Goal: Navigation & Orientation: Understand site structure

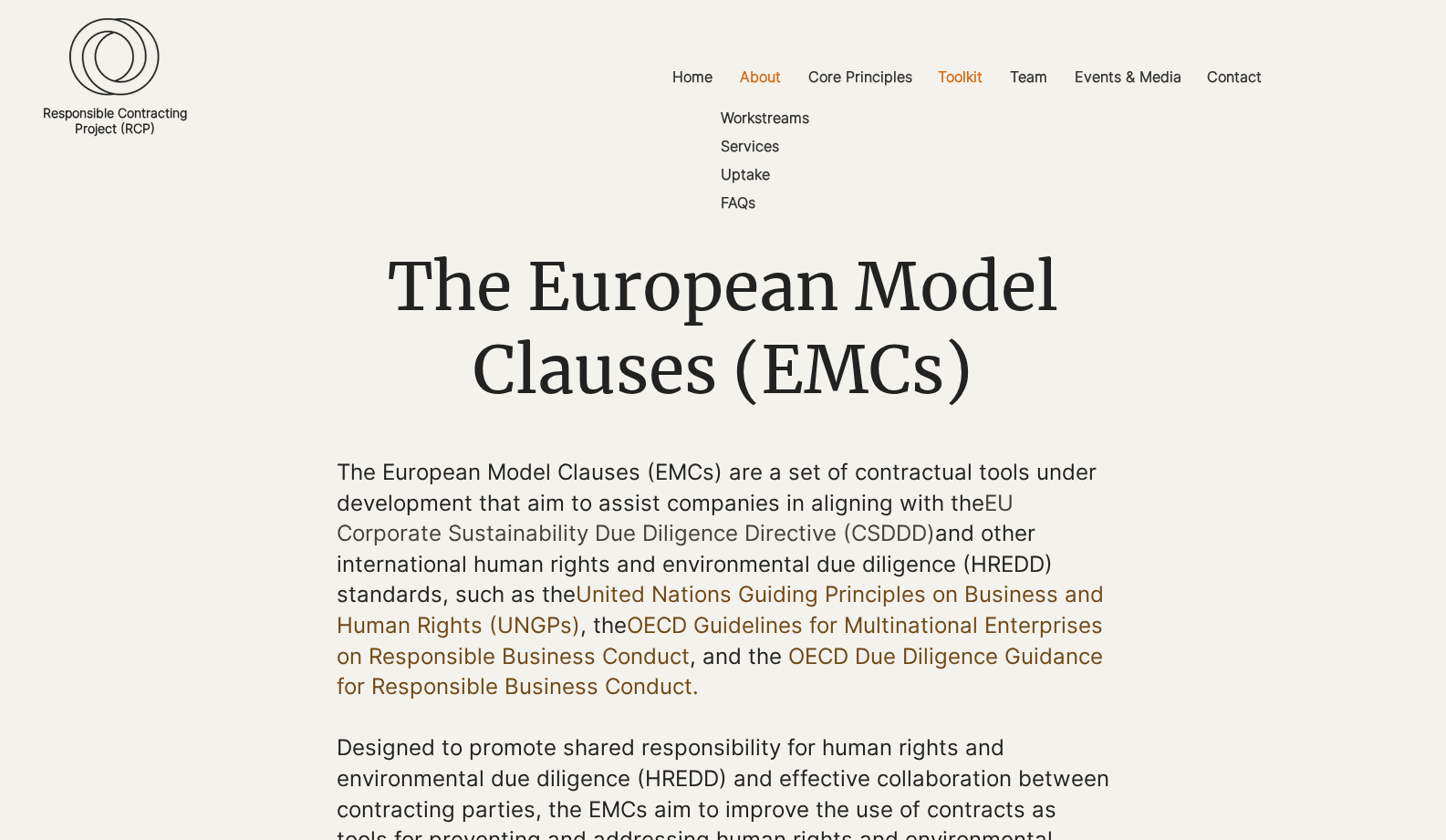
click at [762, 75] on p "About" at bounding box center [760, 77] width 59 height 41
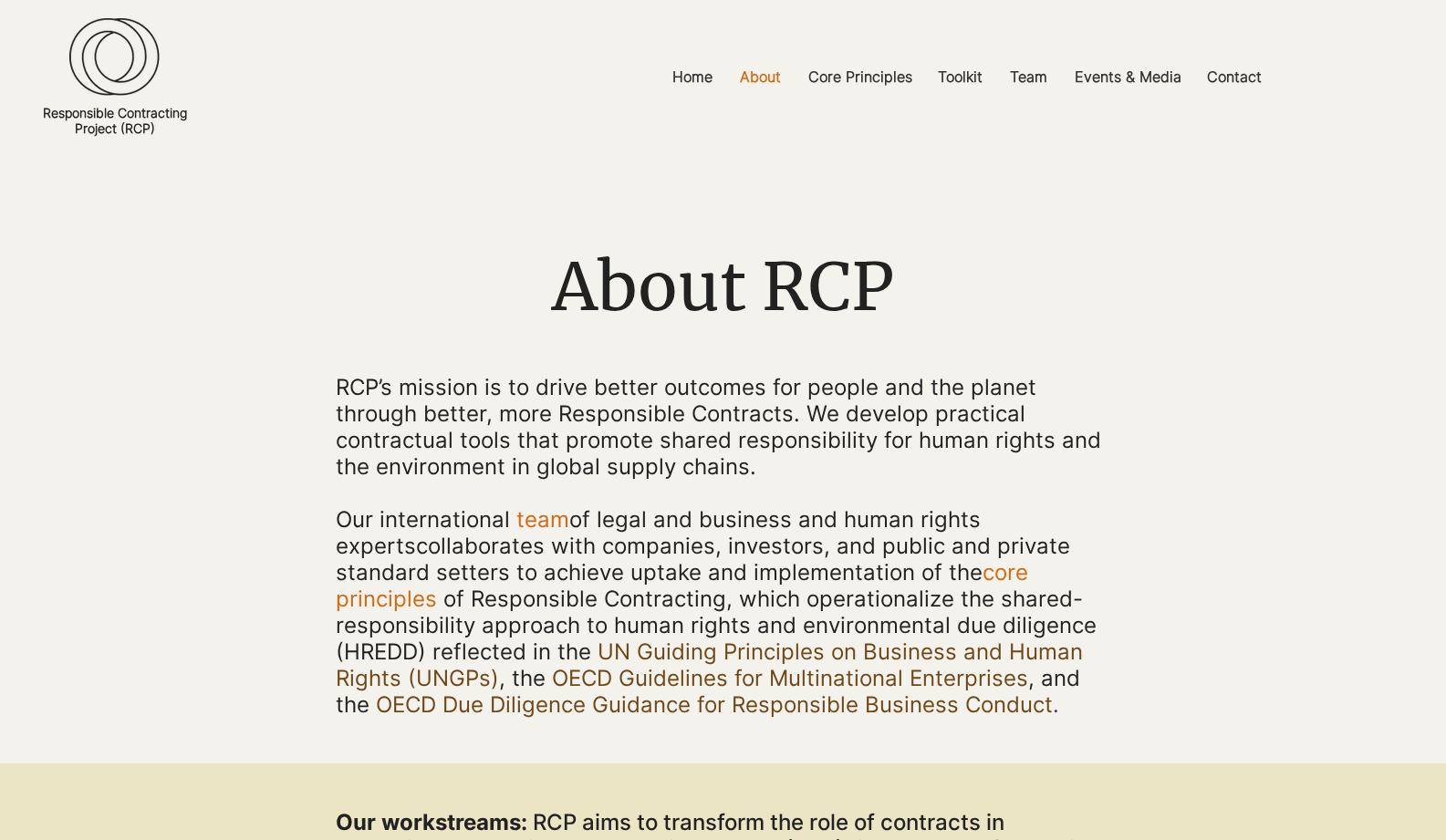
drag, startPoint x: 176, startPoint y: 132, endPoint x: 40, endPoint y: 111, distance: 137.6
click at [40, 111] on h2 "Responsible Contracting Project (RCP)" at bounding box center [114, 120] width 151 height 31
copy link "Responsible Contracting Project (RCP)"
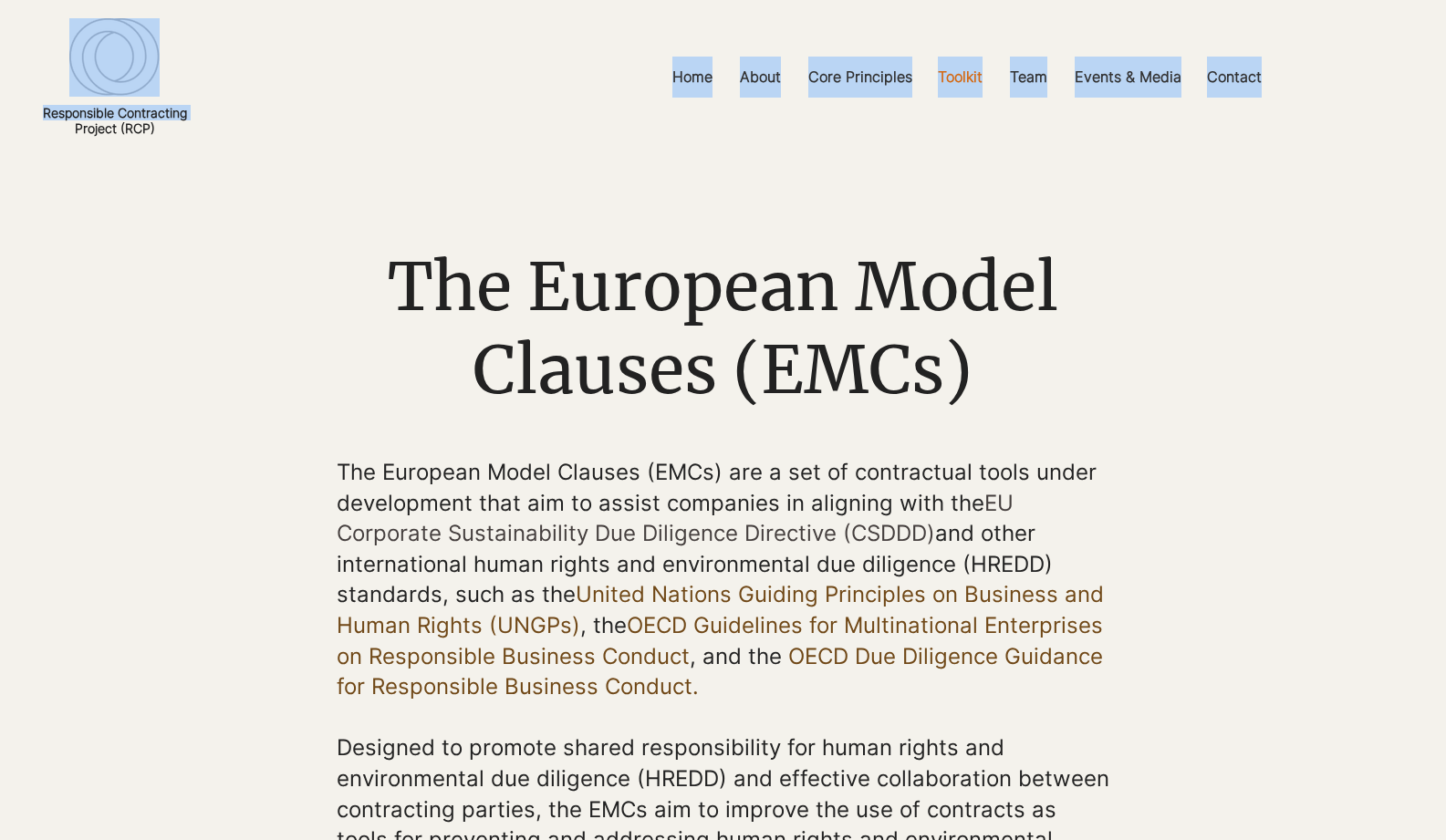
drag, startPoint x: 193, startPoint y: 133, endPoint x: 51, endPoint y: 132, distance: 142.0
click at [39, 129] on section "Home About Workstreams Services Uptake FAQs Core Principles Toolkit Model Contr…" at bounding box center [723, 77] width 1446 height 154
click at [150, 132] on link "Responsible Contracting Project (RCP)" at bounding box center [114, 120] width 144 height 31
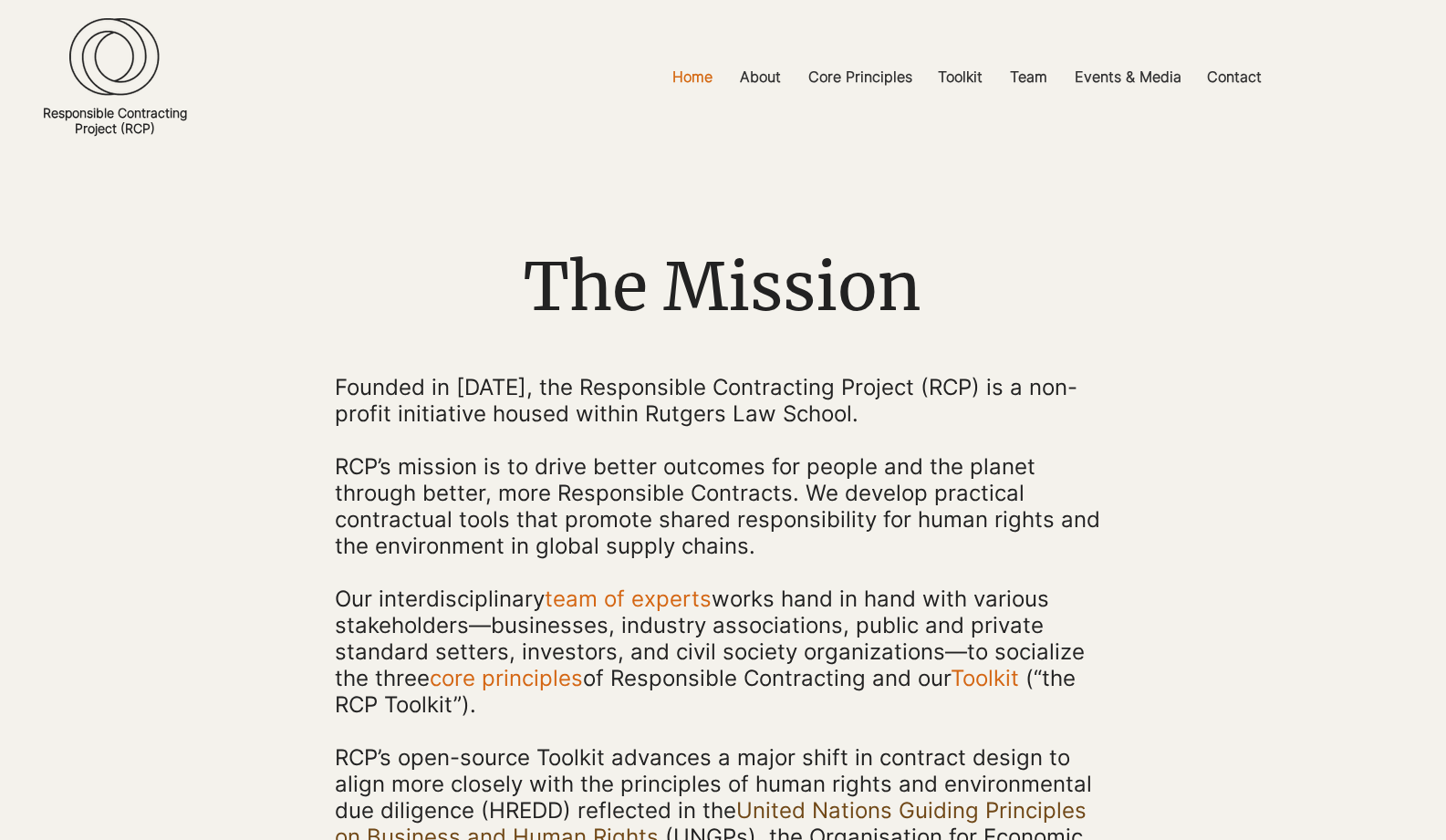
click at [102, 202] on div at bounding box center [723, 657] width 1446 height 1006
drag, startPoint x: 174, startPoint y: 132, endPoint x: 33, endPoint y: 113, distance: 142.3
click at [33, 113] on section "Home About Workstreams Services Uptake FAQs Core Principles Toolkit Model Contr…" at bounding box center [723, 77] width 1446 height 154
click at [148, 125] on link "Responsible Contracting Project (RCP)" at bounding box center [114, 120] width 144 height 31
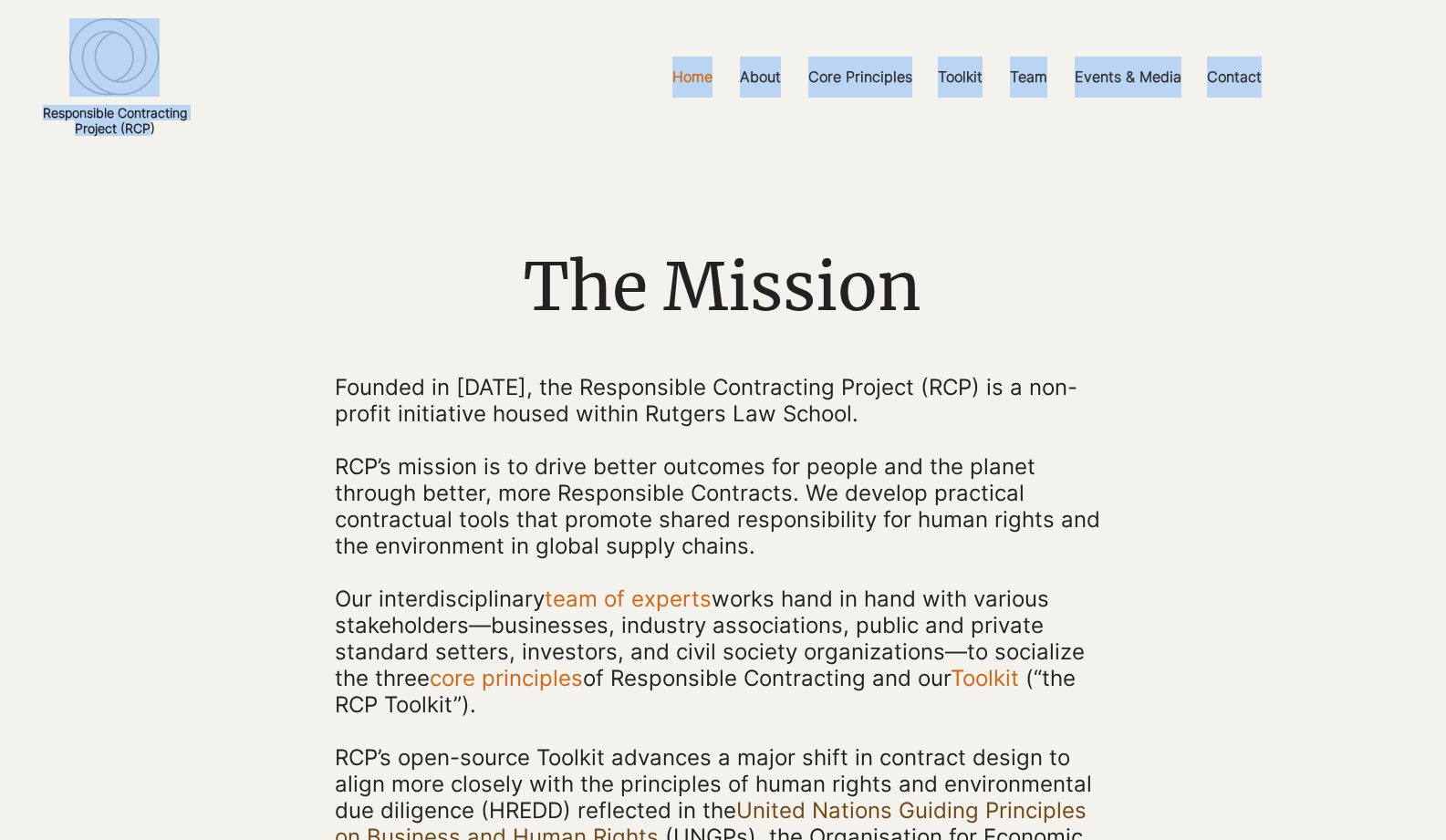
drag, startPoint x: 195, startPoint y: 130, endPoint x: 140, endPoint y: 131, distance: 55.0
click at [140, 131] on section "Home About Workstreams Services Uptake FAQs Core Principles Toolkit Model Contr…" at bounding box center [723, 77] width 1446 height 154
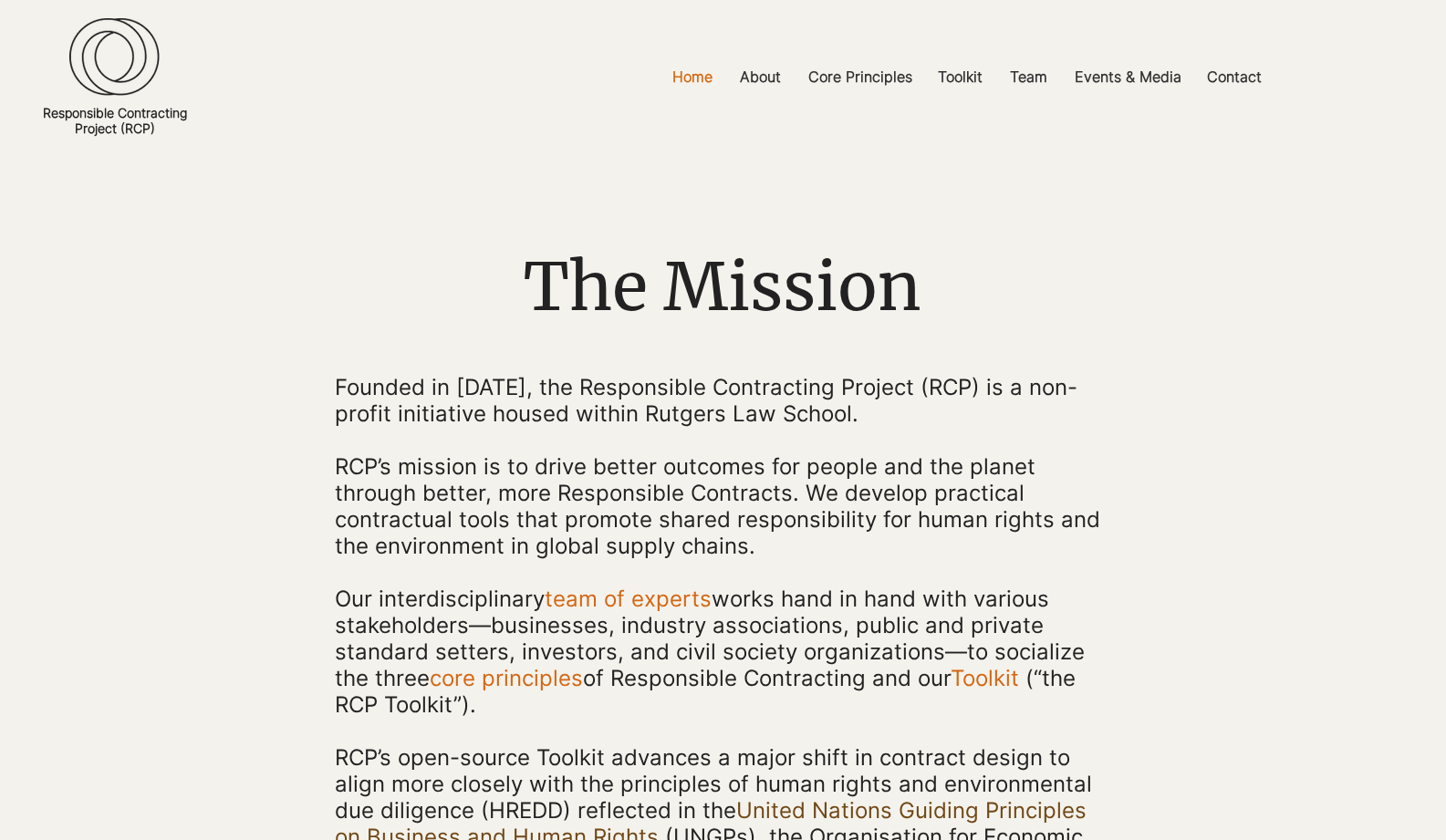
click at [201, 142] on div at bounding box center [723, 77] width 1446 height 154
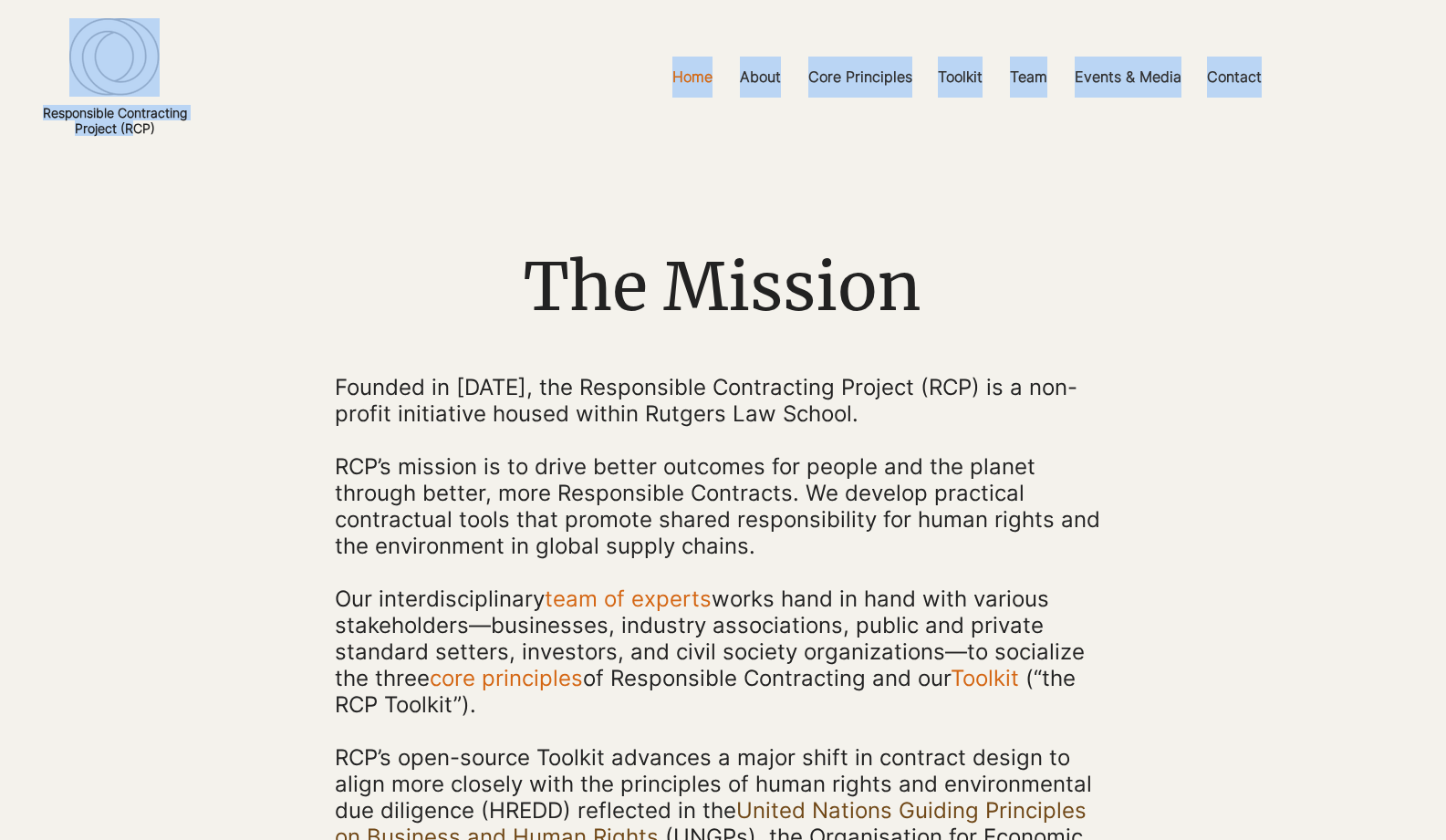
drag, startPoint x: 197, startPoint y: 131, endPoint x: 126, endPoint y: 136, distance: 71.2
click at [125, 135] on section "Home About Workstreams Services Uptake FAQs Core Principles Toolkit Model Contr…" at bounding box center [723, 77] width 1446 height 154
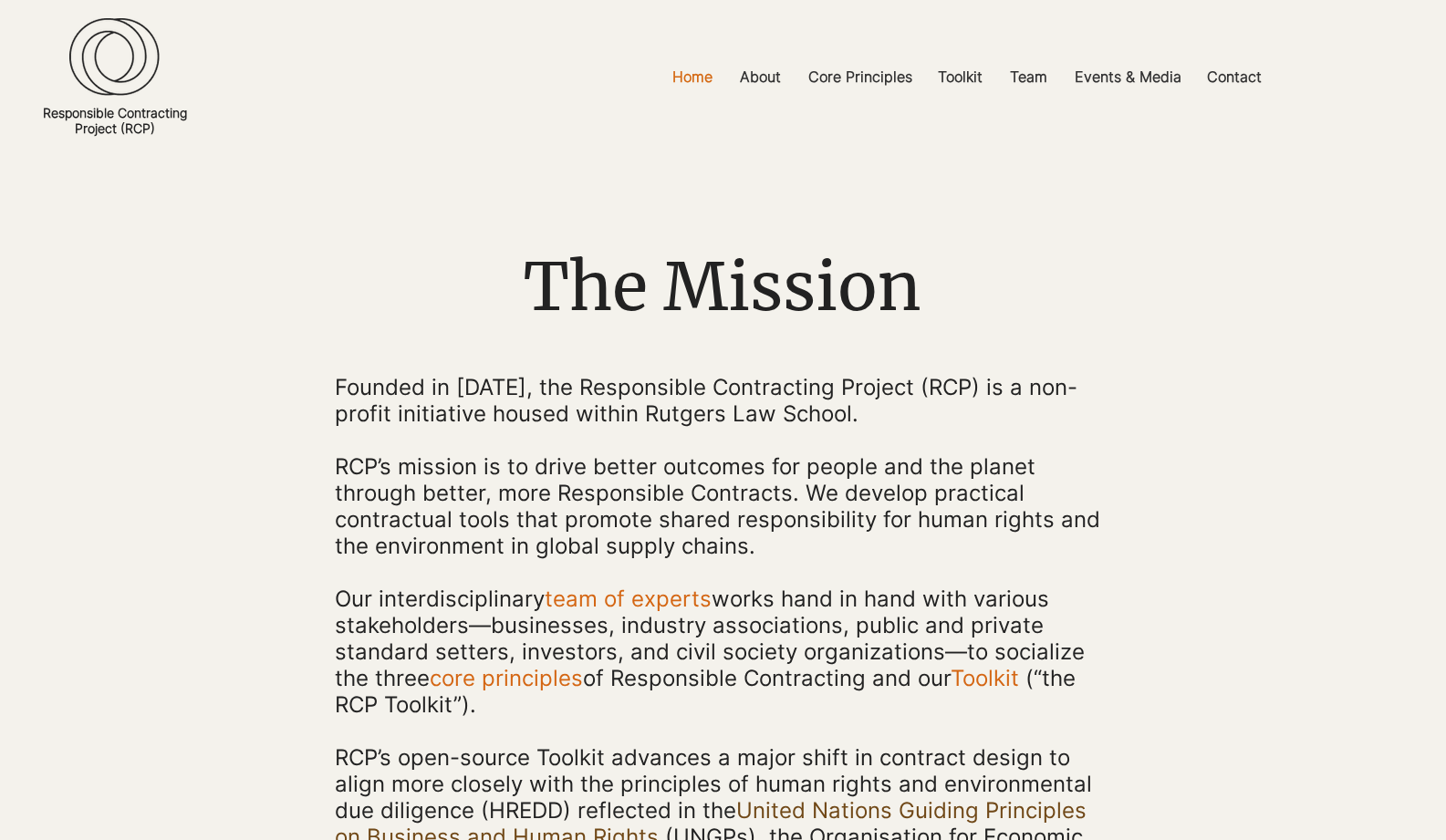
drag, startPoint x: 159, startPoint y: 197, endPoint x: 156, endPoint y: 177, distance: 20.2
click at [160, 191] on div at bounding box center [723, 657] width 1446 height 1006
drag, startPoint x: 139, startPoint y: 130, endPoint x: 153, endPoint y: 135, distance: 14.9
click at [153, 135] on div "Responsible Contracting Project (RCP)" at bounding box center [114, 77] width 151 height 154
copy div "Responsible Contracting Project (RCP)"
